Goal: Check status

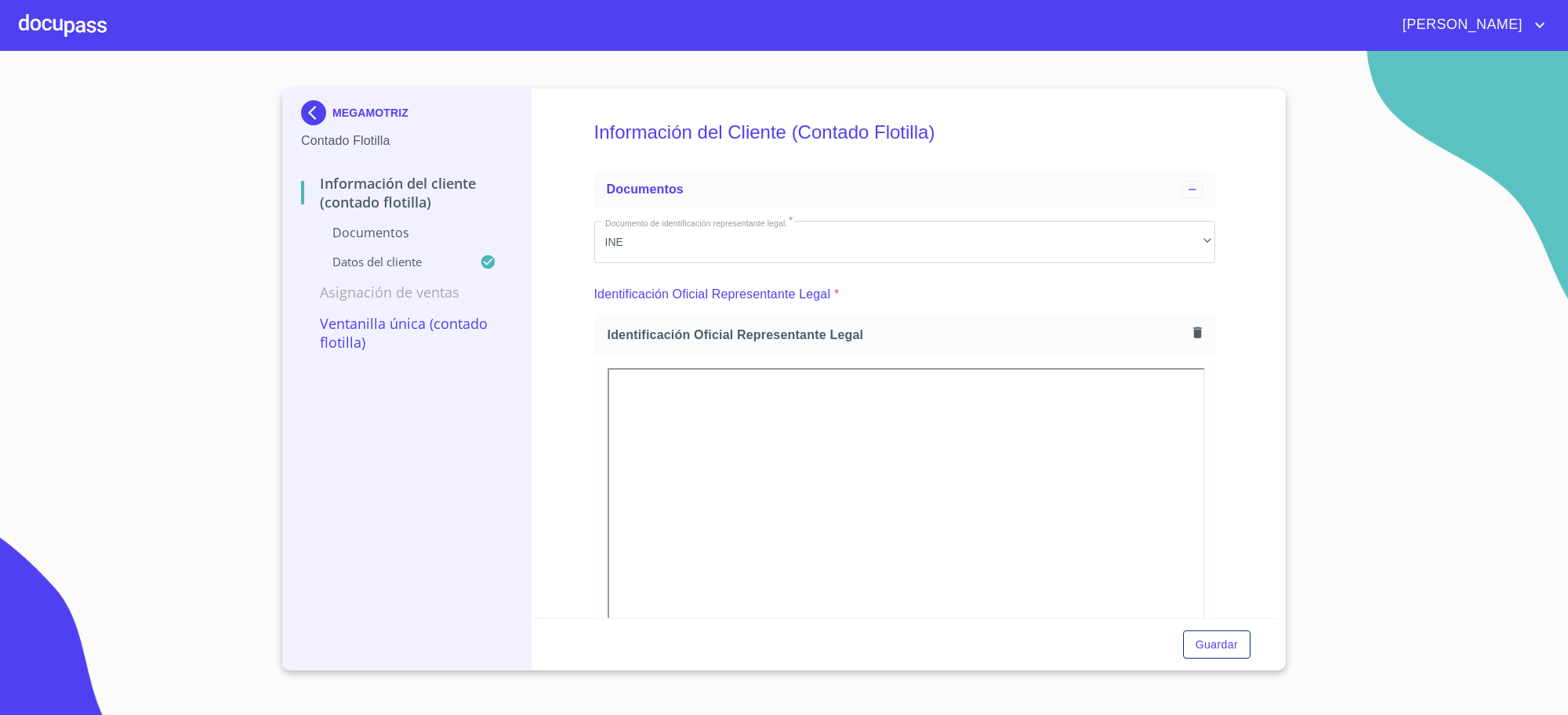
click at [318, 103] on img at bounding box center [317, 112] width 31 height 25
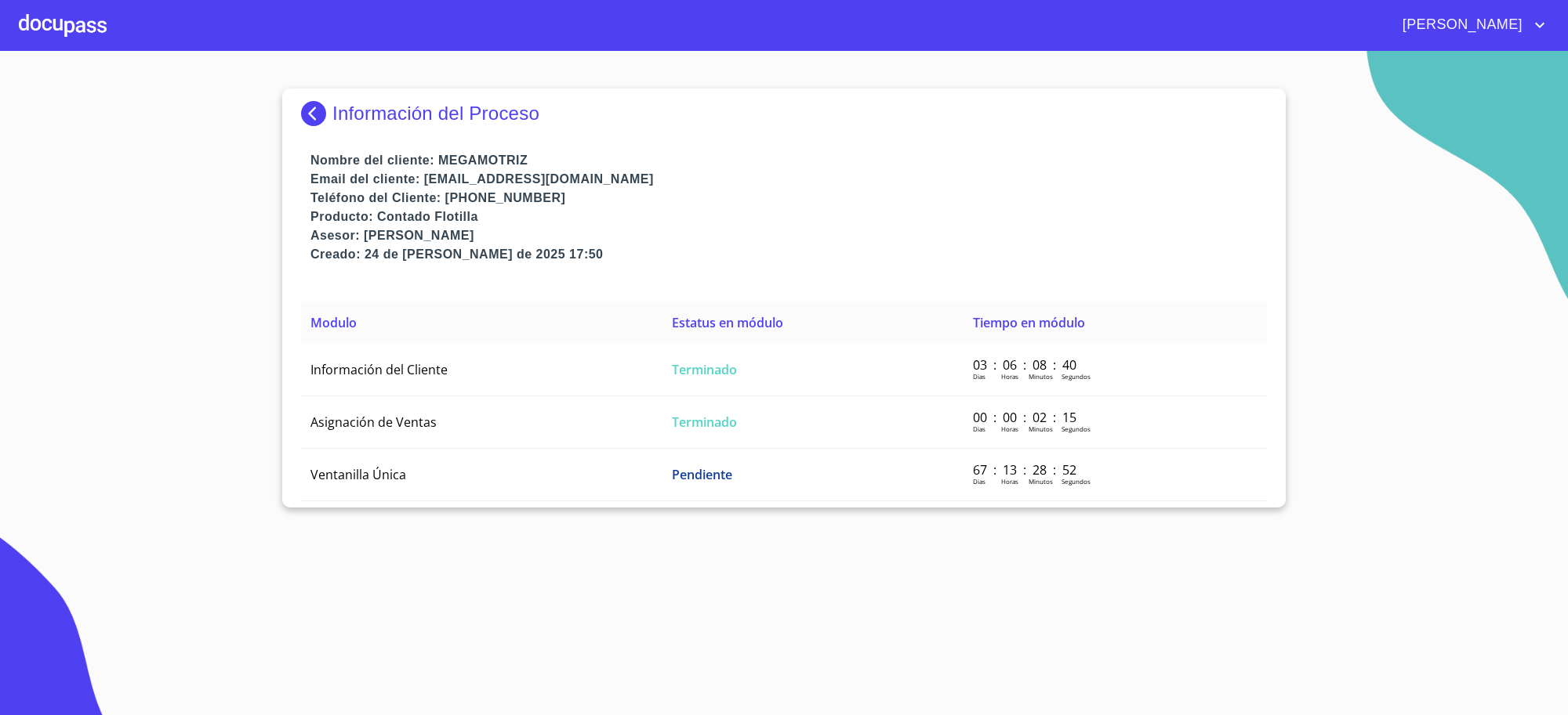
click at [315, 115] on img at bounding box center [317, 113] width 31 height 25
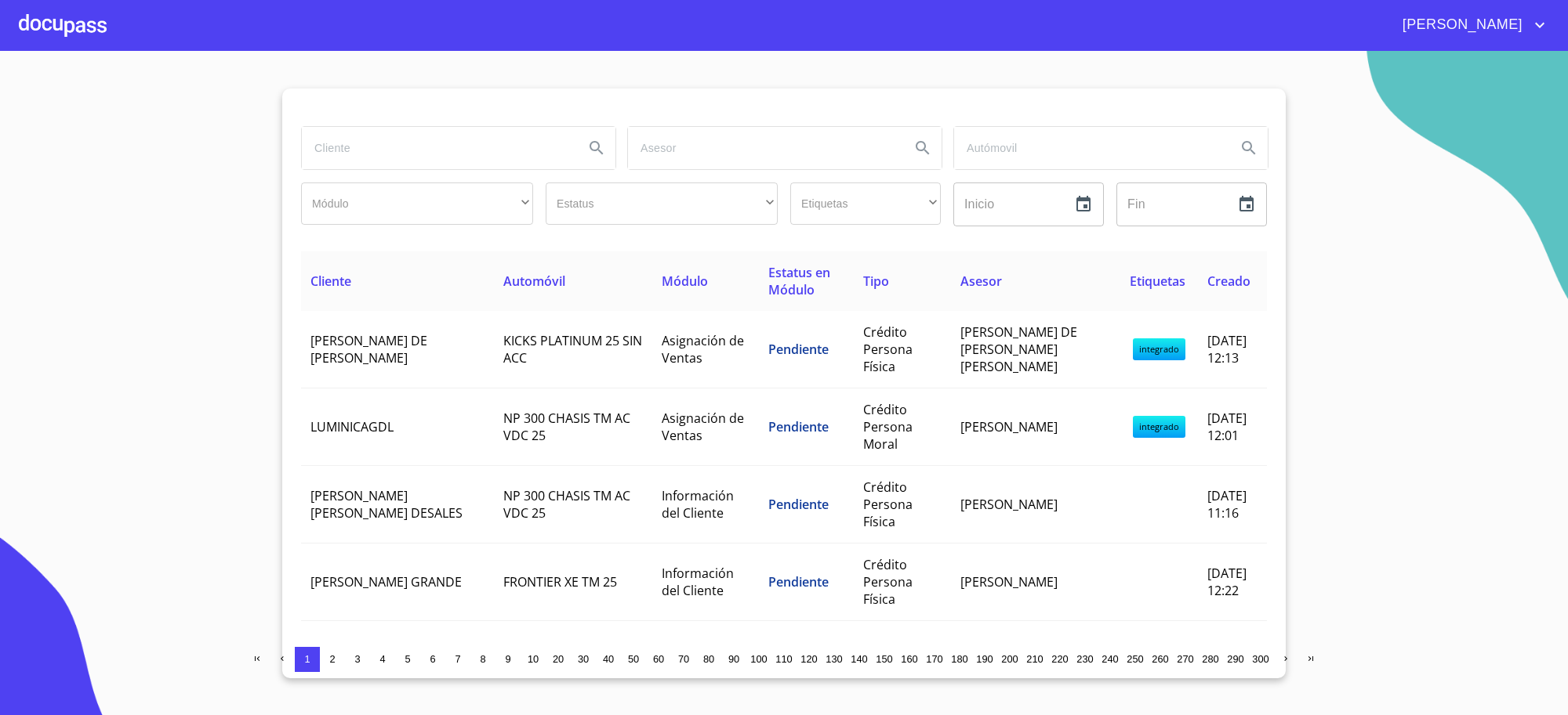
click at [366, 157] on input "search" at bounding box center [437, 148] width 270 height 43
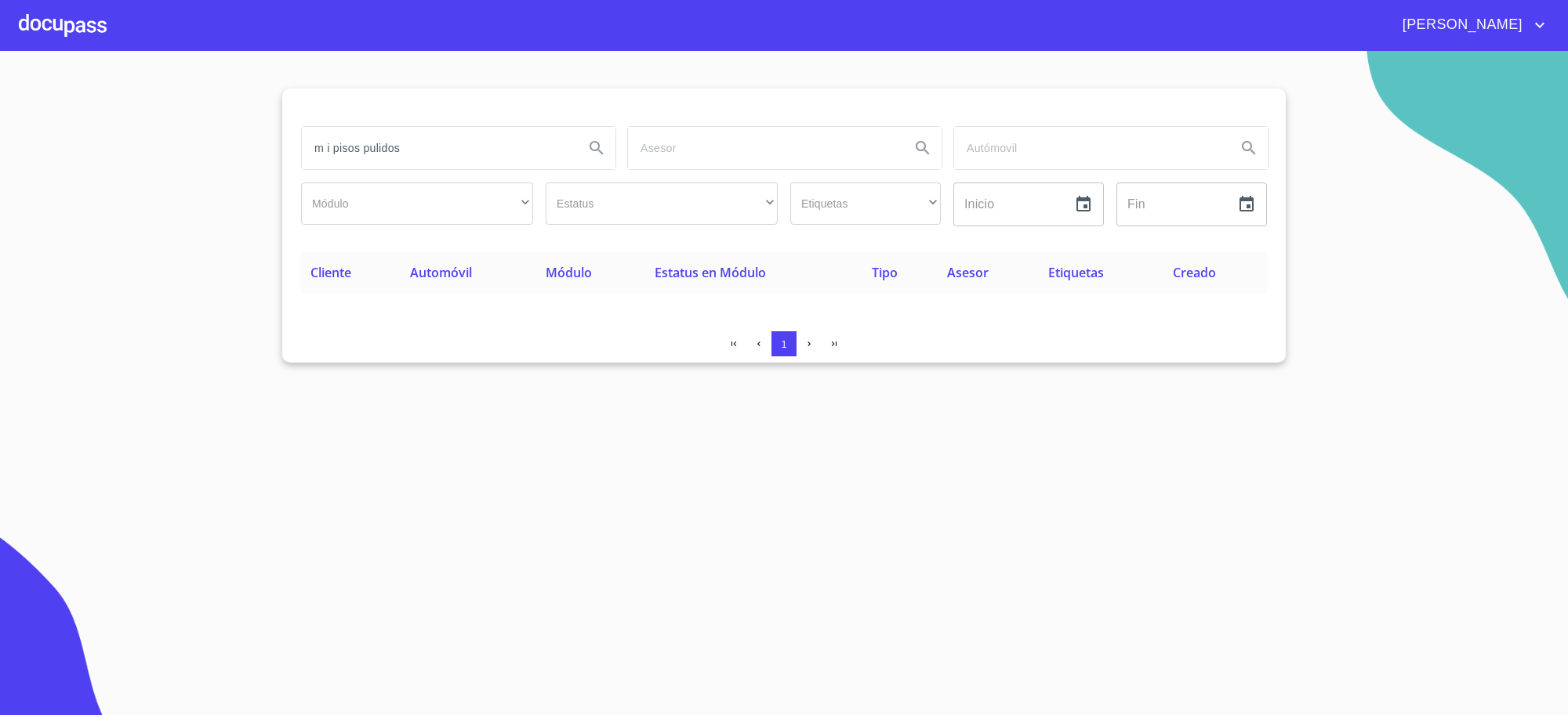
type input "m i pisos pulidos"
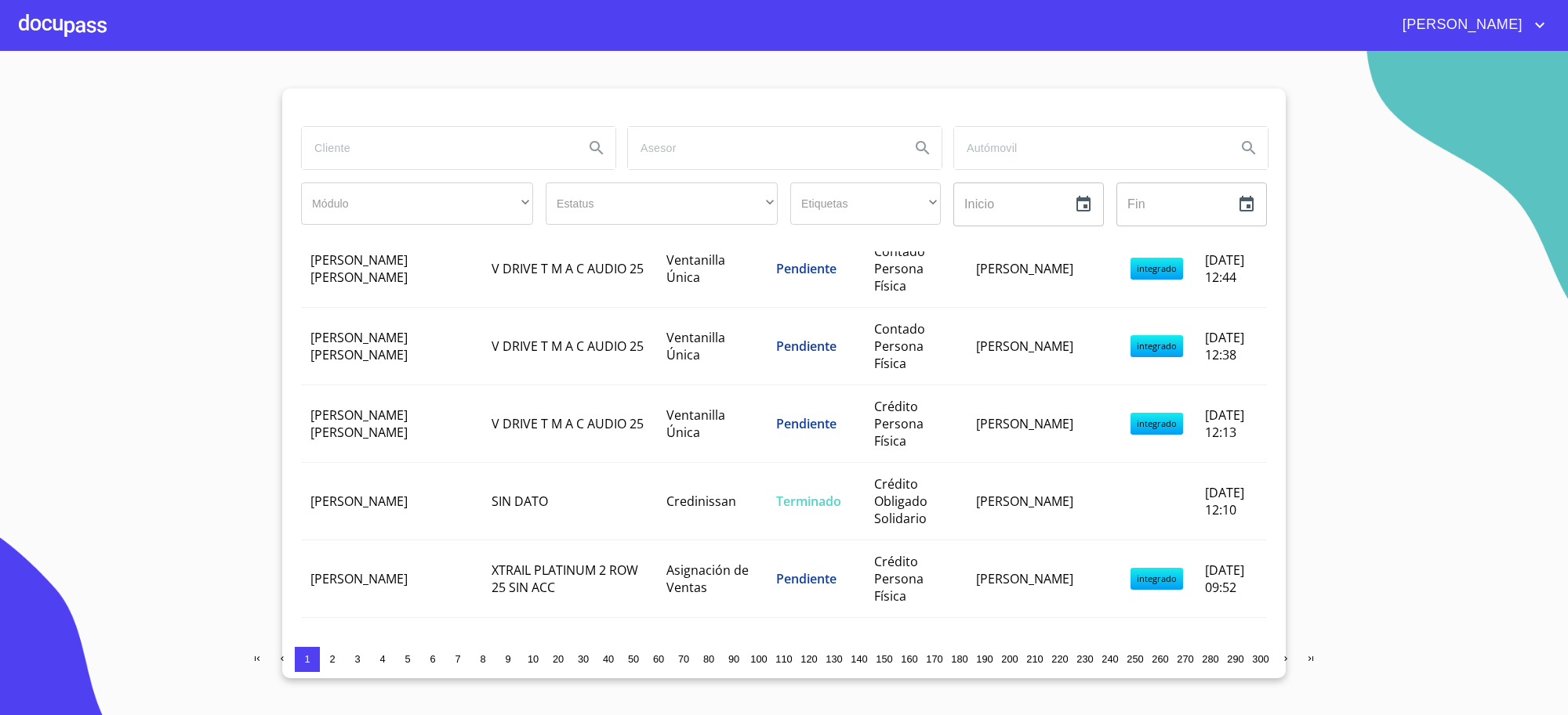
scroll to position [1675, 0]
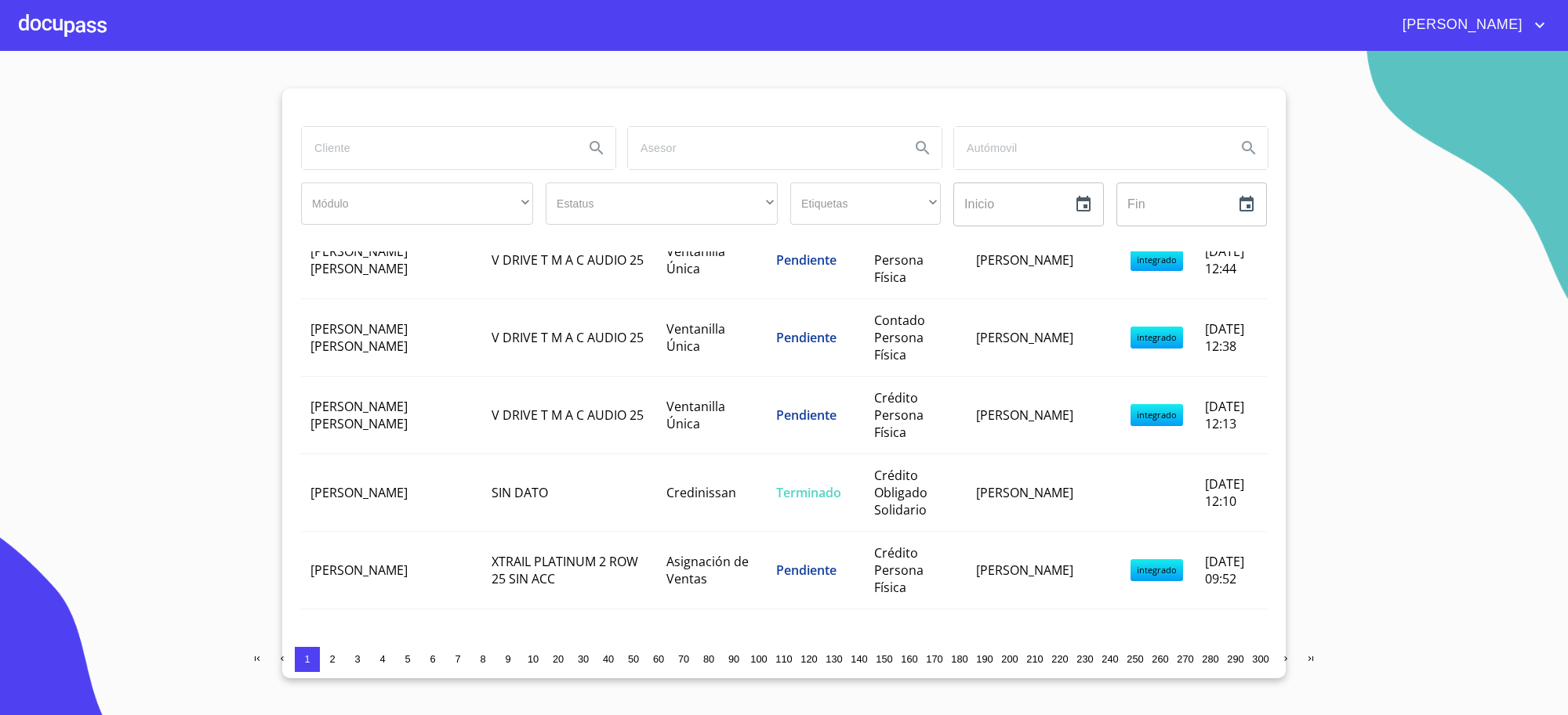
click at [334, 664] on span "2" at bounding box center [331, 659] width 6 height 11
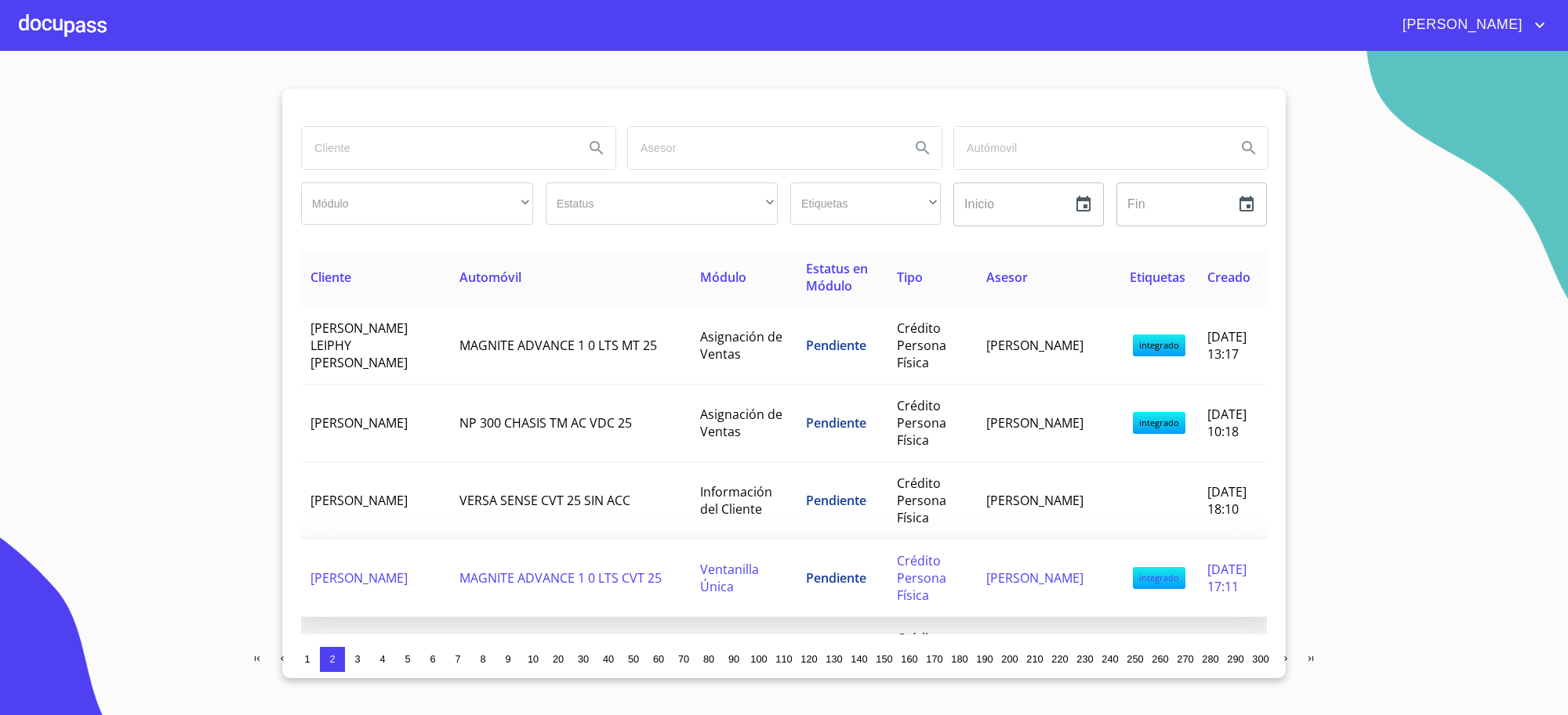
scroll to position [0, 0]
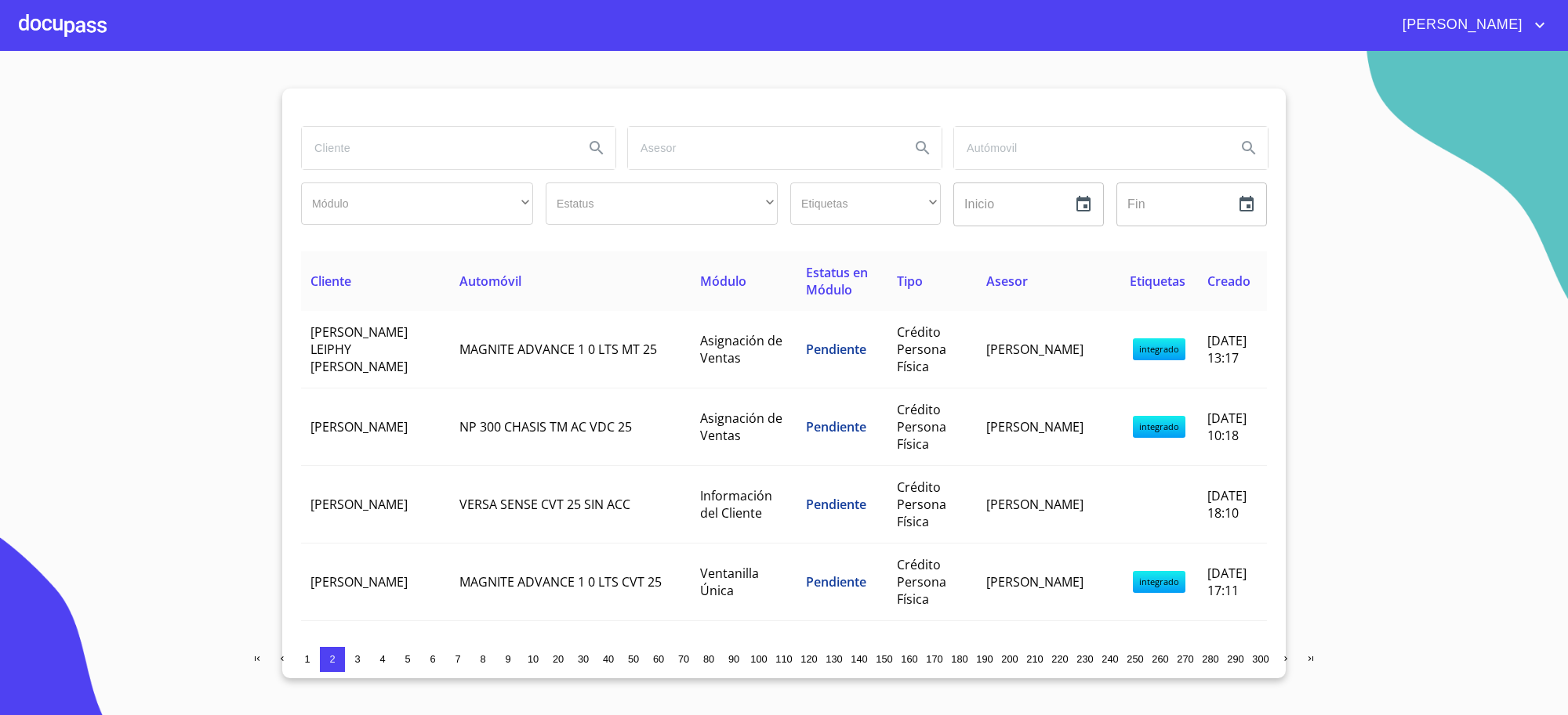
click at [304, 659] on span "1" at bounding box center [307, 659] width 6 height 11
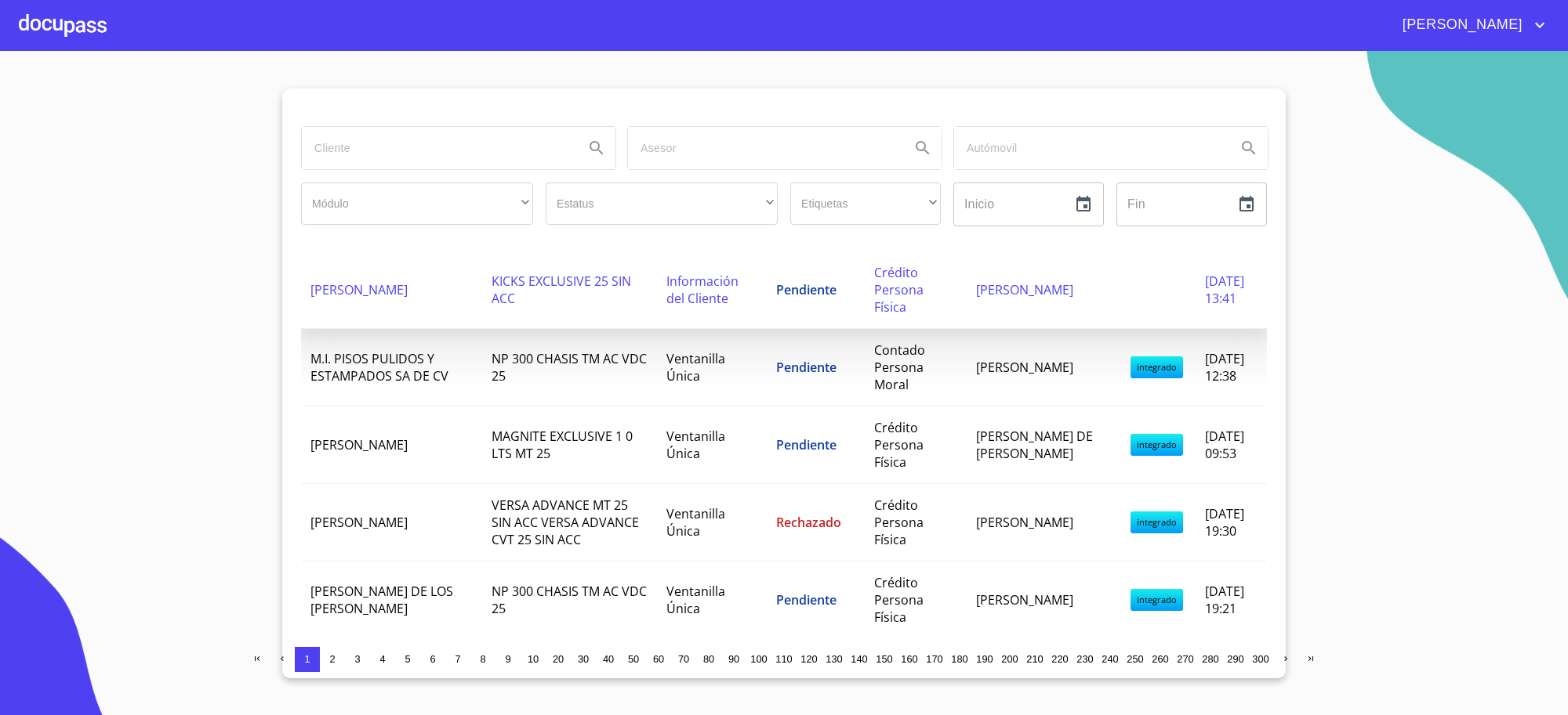
scroll to position [1175, 0]
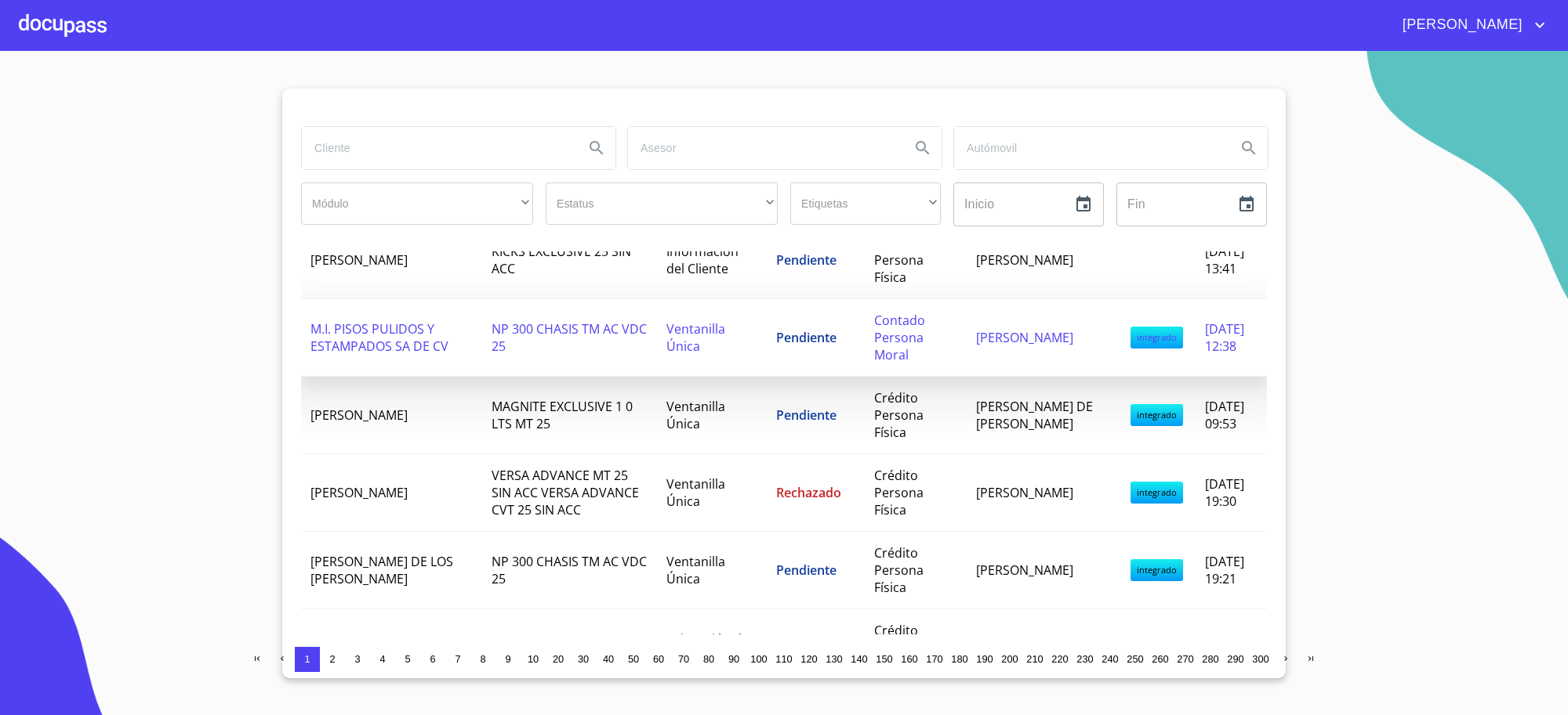
click at [628, 362] on td "NP 300 CHASIS TM AC VDC 25" at bounding box center [569, 338] width 175 height 78
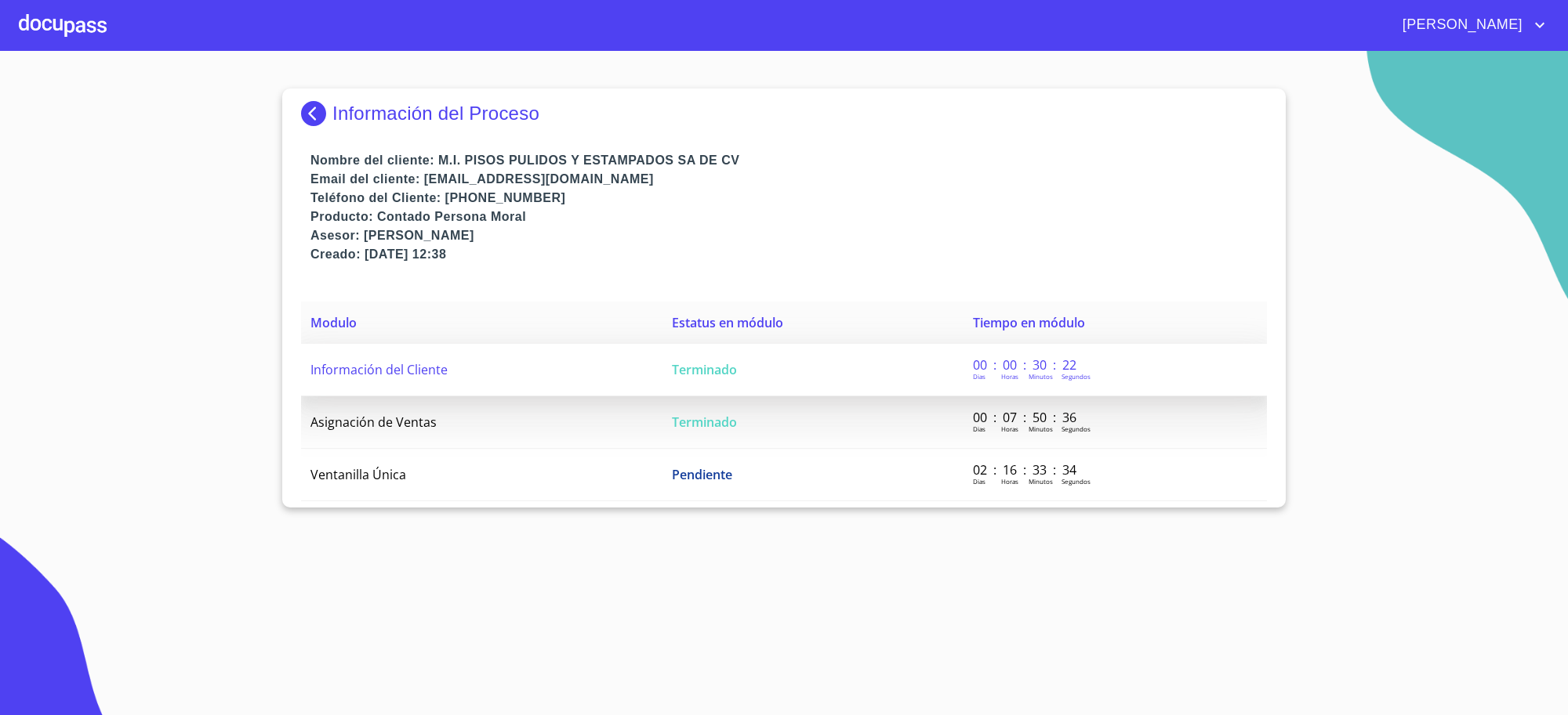
click at [698, 380] on td "Terminado" at bounding box center [812, 370] width 301 height 52
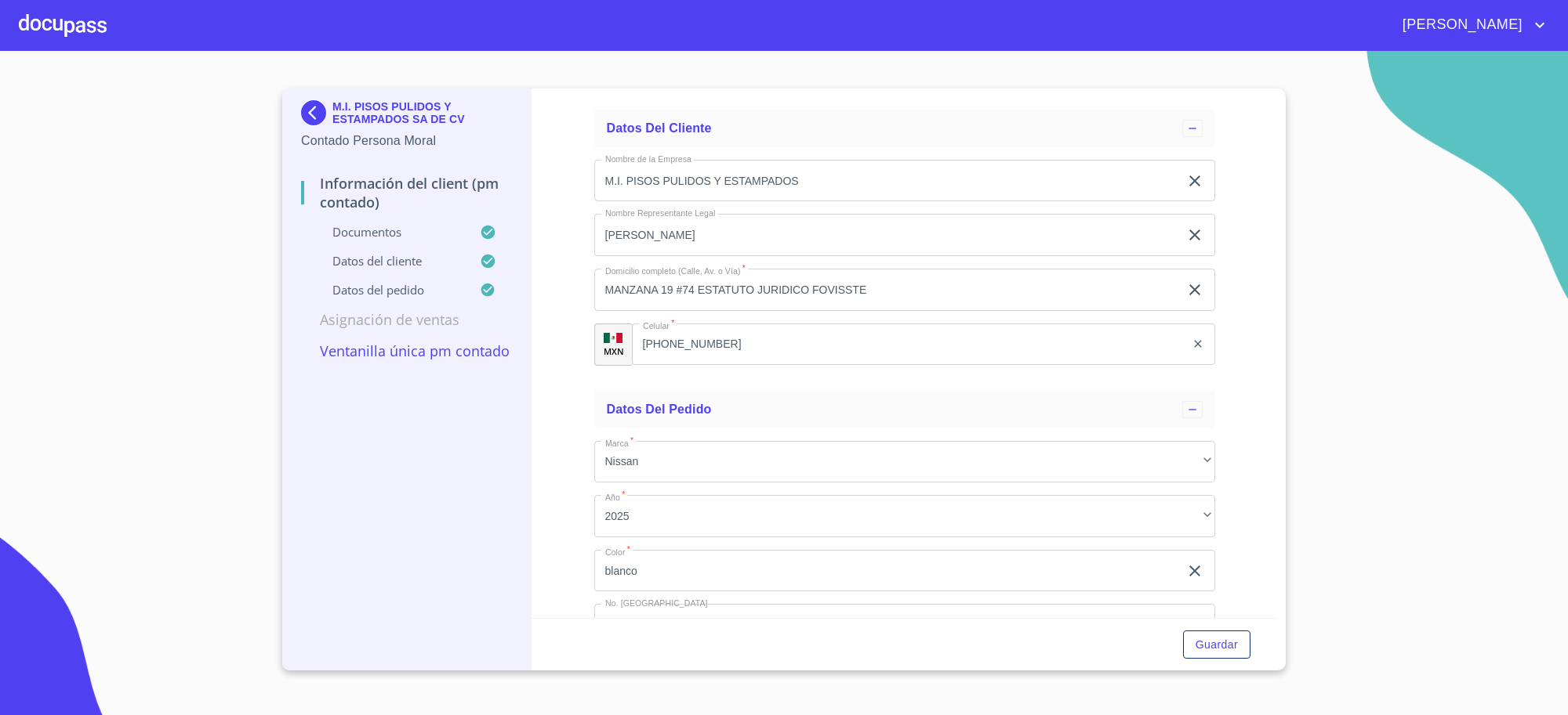
scroll to position [6725, 0]
